Goal: Contribute content: Add original content to the website for others to see

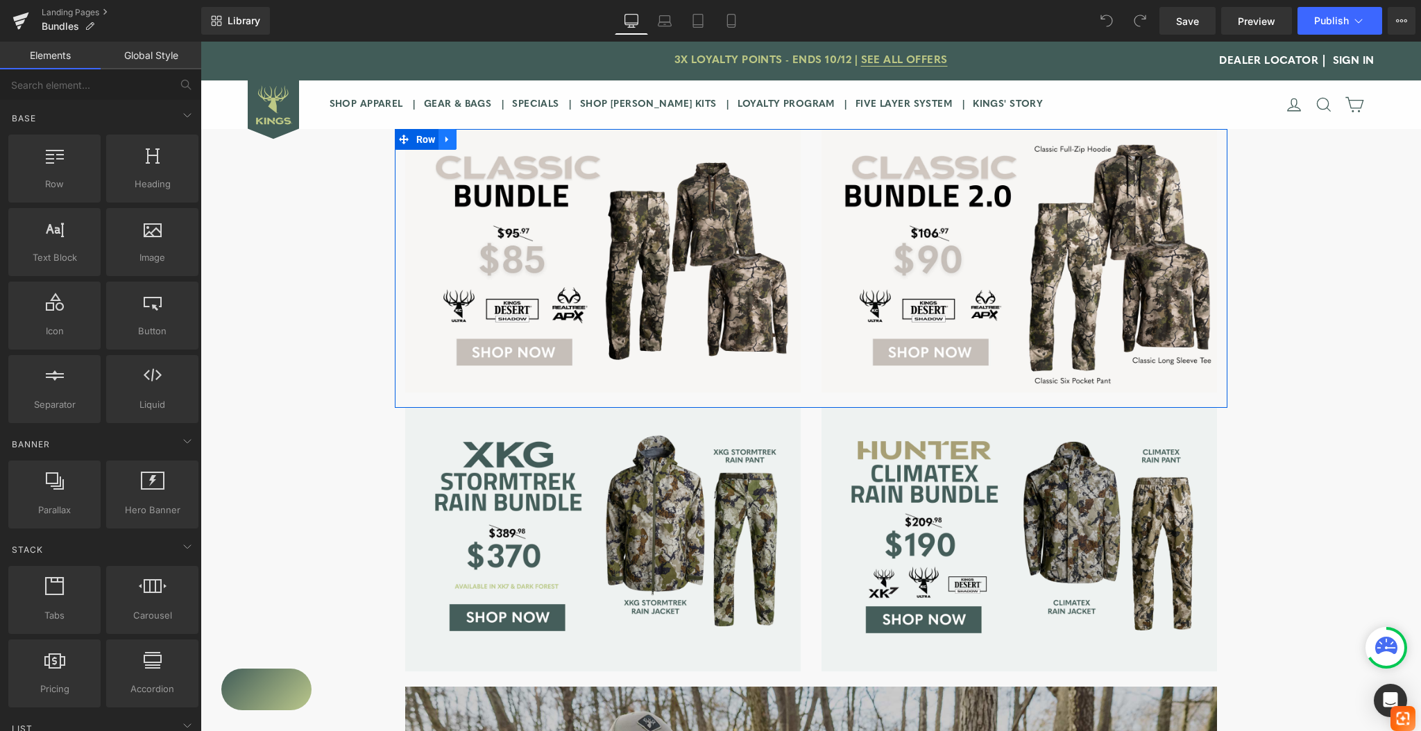
click at [444, 140] on icon at bounding box center [448, 140] width 10 height 10
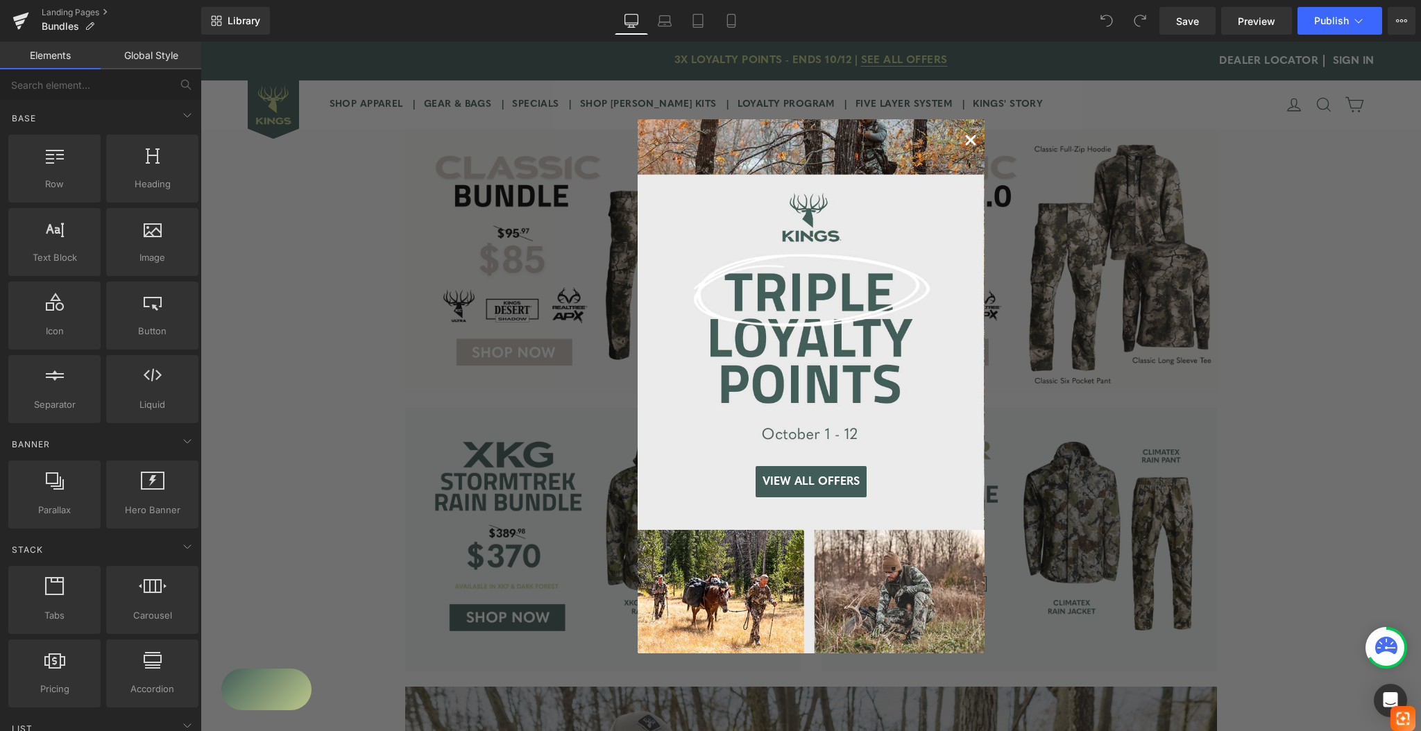
click at [966, 141] on icon "Close dialog" at bounding box center [970, 140] width 8 height 8
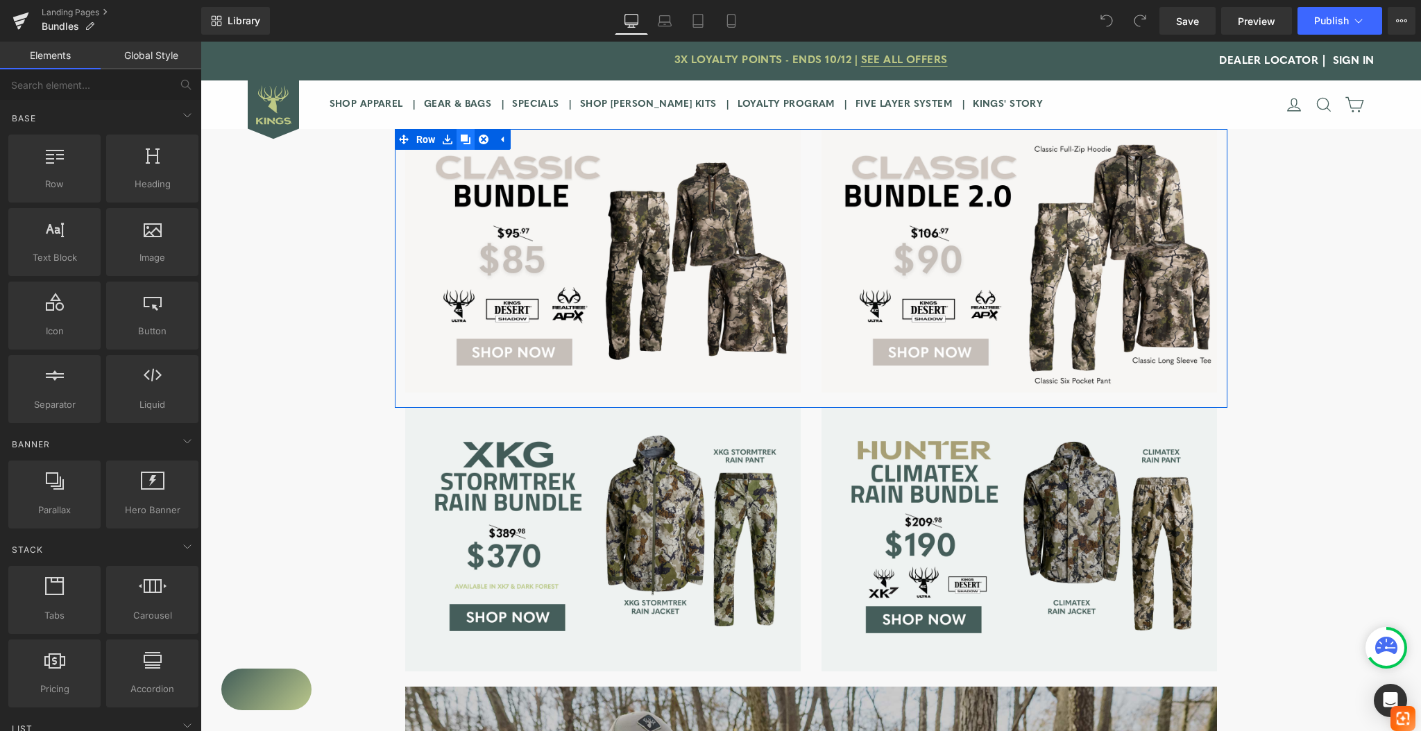
click at [461, 138] on icon at bounding box center [466, 140] width 10 height 10
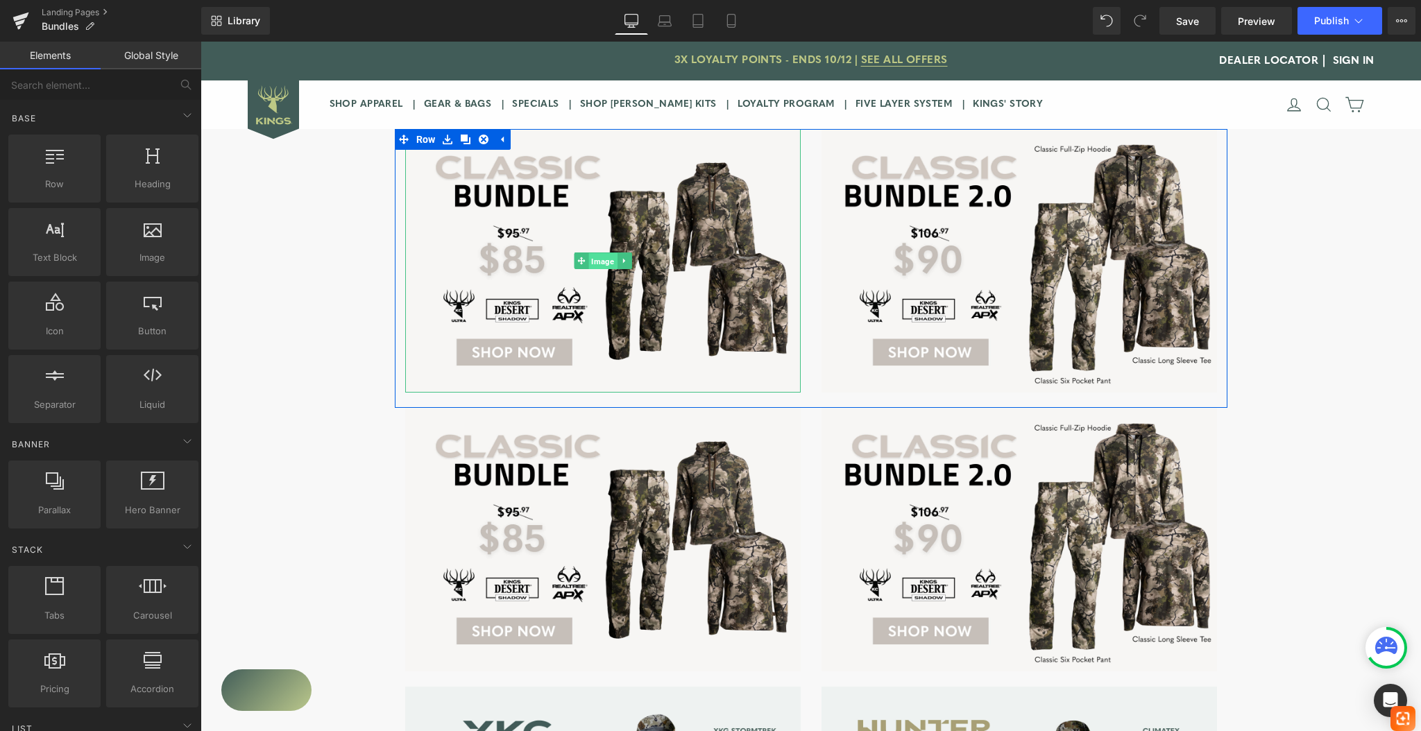
click at [594, 262] on span "Image" at bounding box center [602, 261] width 28 height 17
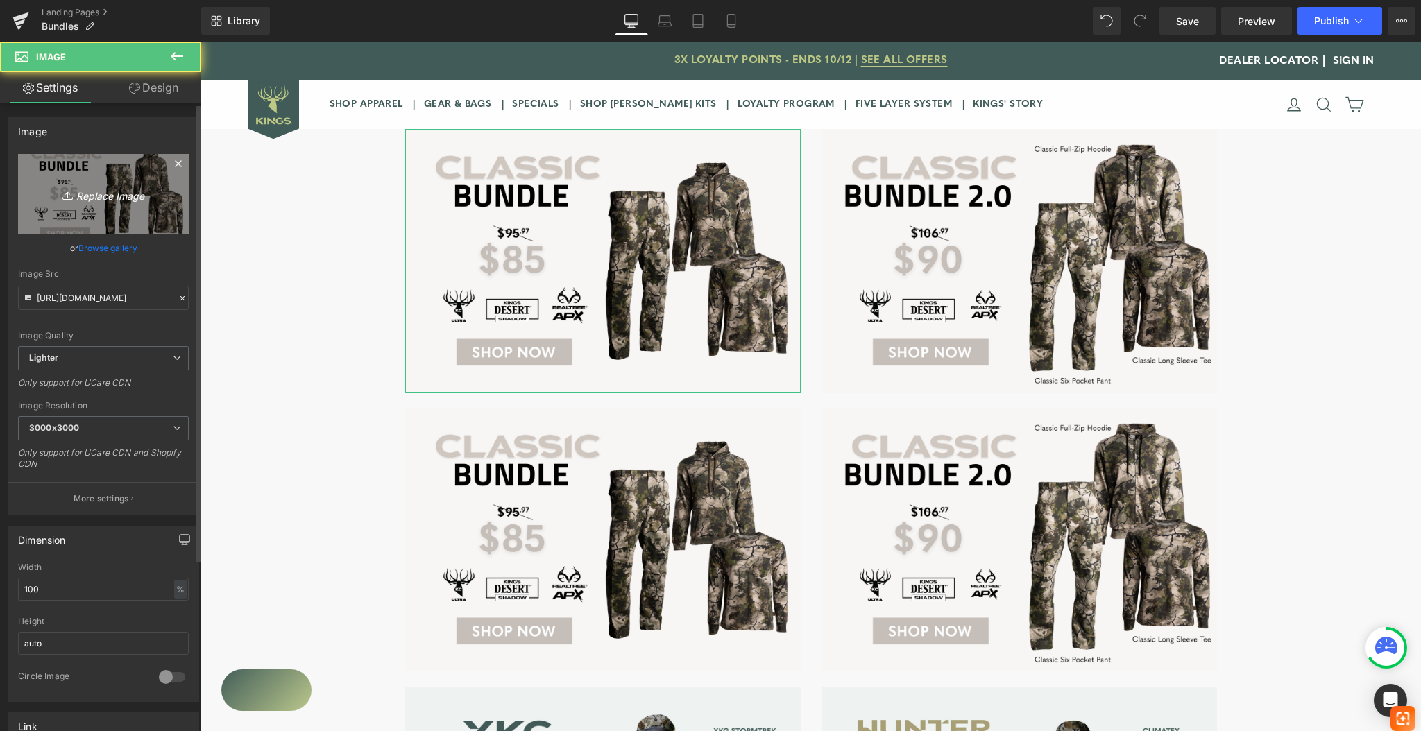
click at [100, 193] on icon "Replace Image" at bounding box center [103, 193] width 111 height 17
type input "C:\fakepath\hunter-bundle.png"
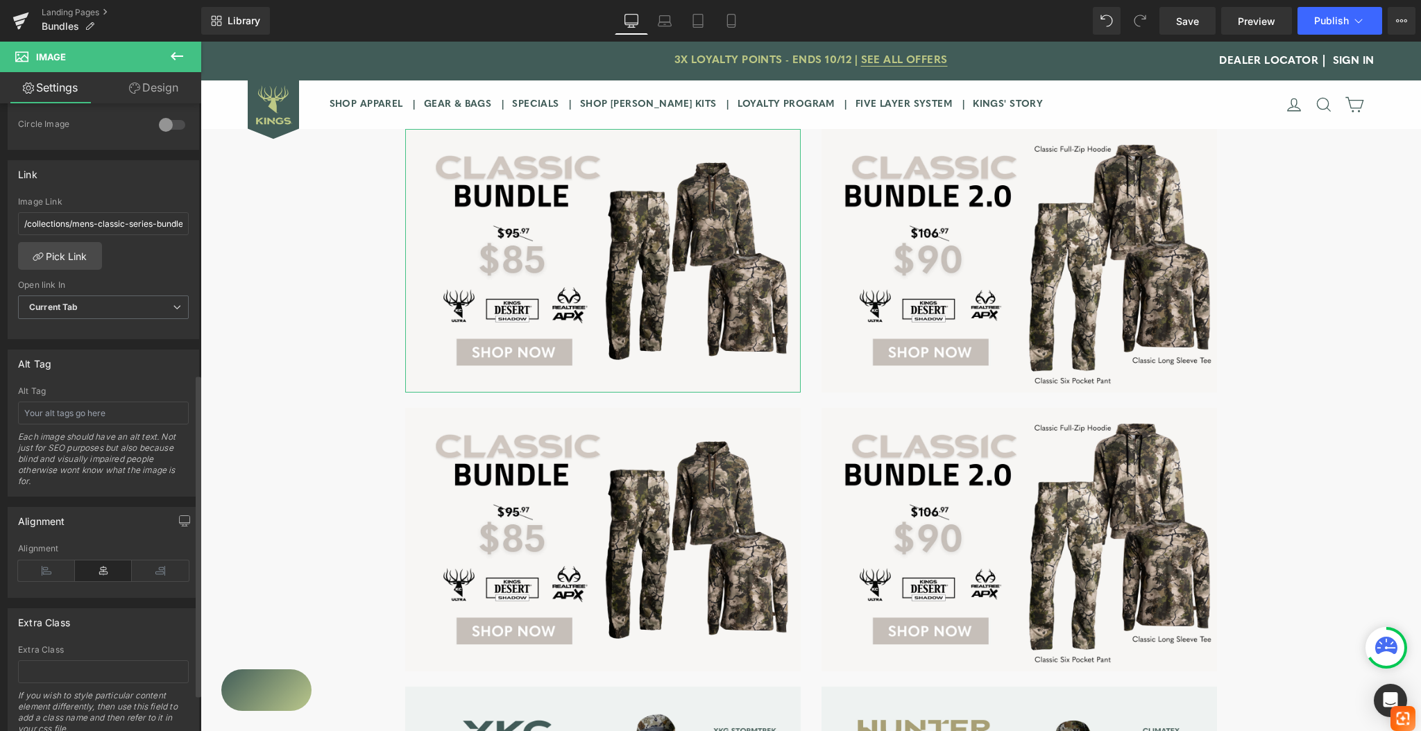
scroll to position [597, 0]
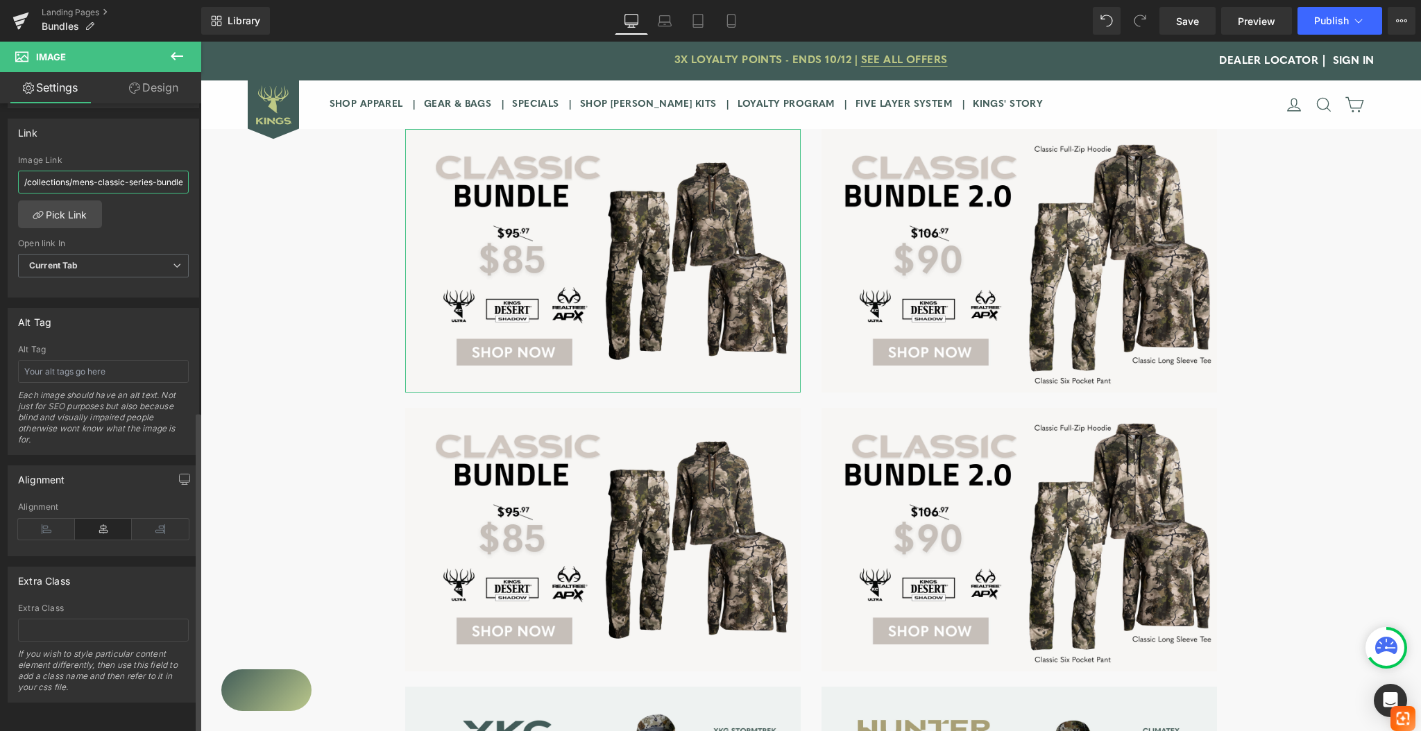
click at [126, 171] on input "/collections/mens-classic-series-bundle" at bounding box center [103, 182] width 171 height 23
paste input "[URL][DOMAIN_NAME]"
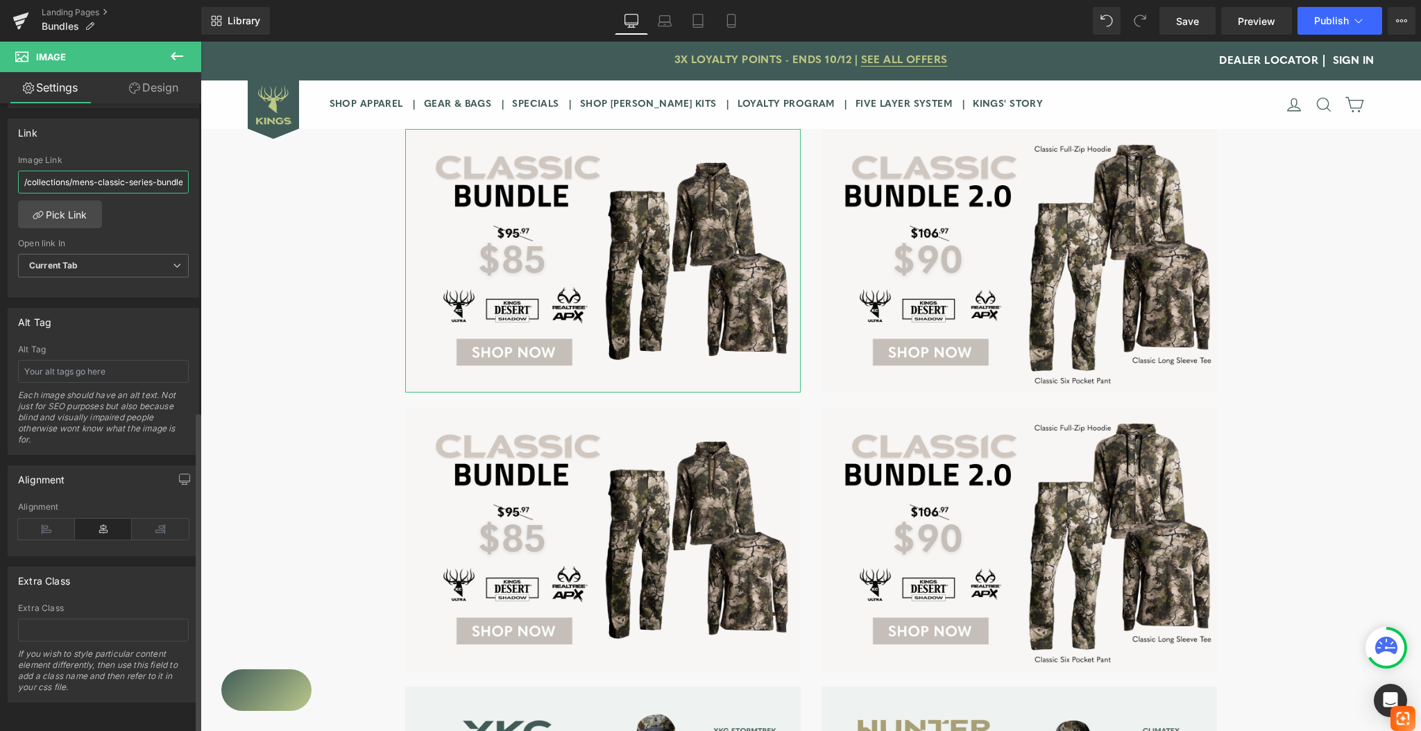
type input "[URL][DOMAIN_NAME]"
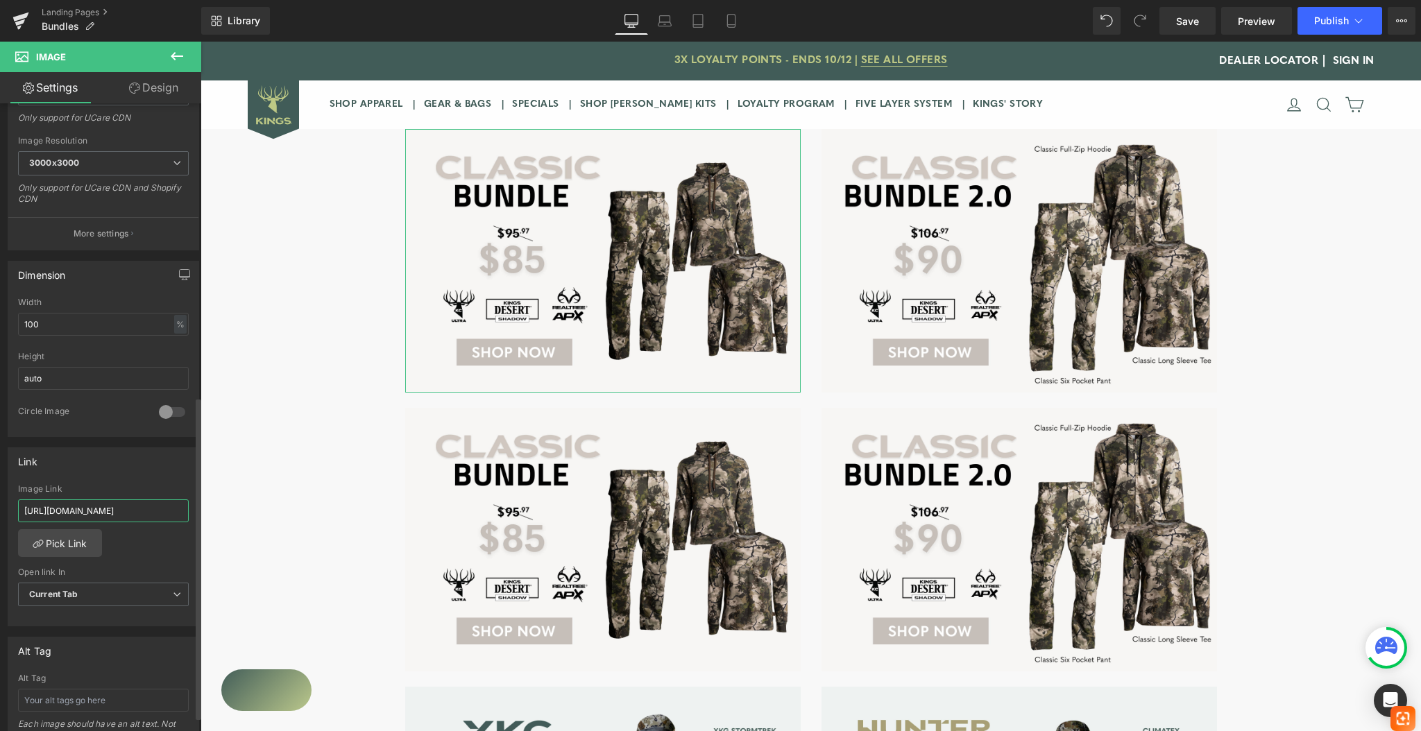
type input "[URL][DOMAIN_NAME]"
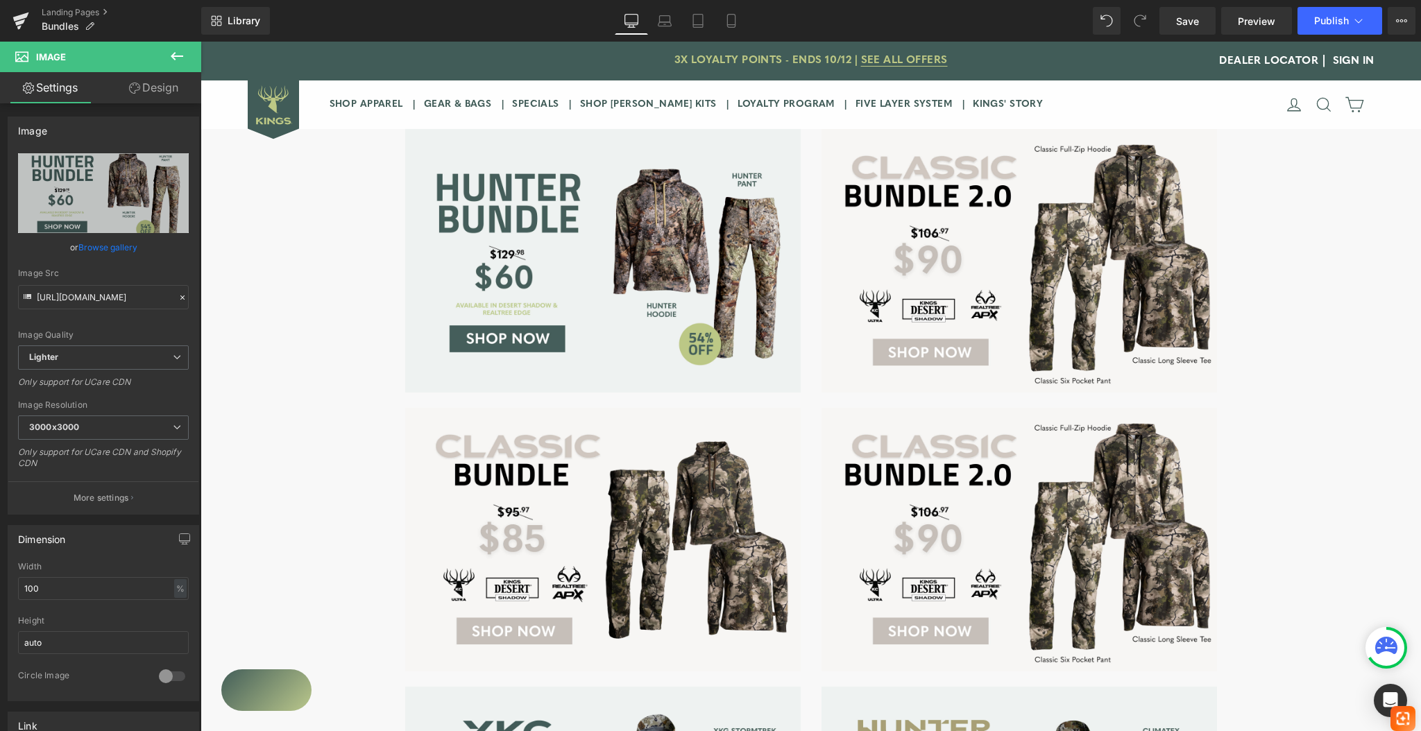
scroll to position [0, 0]
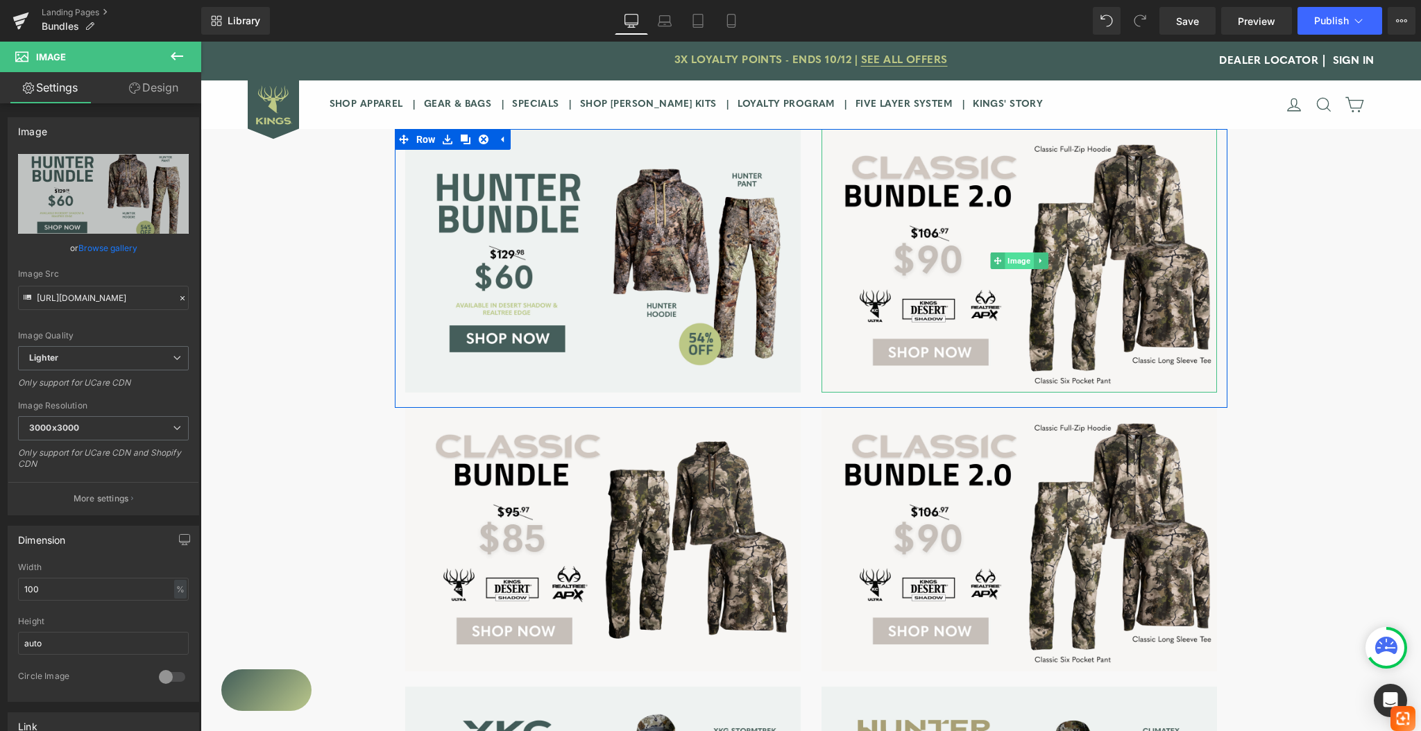
click at [1016, 259] on span "Image" at bounding box center [1018, 260] width 28 height 17
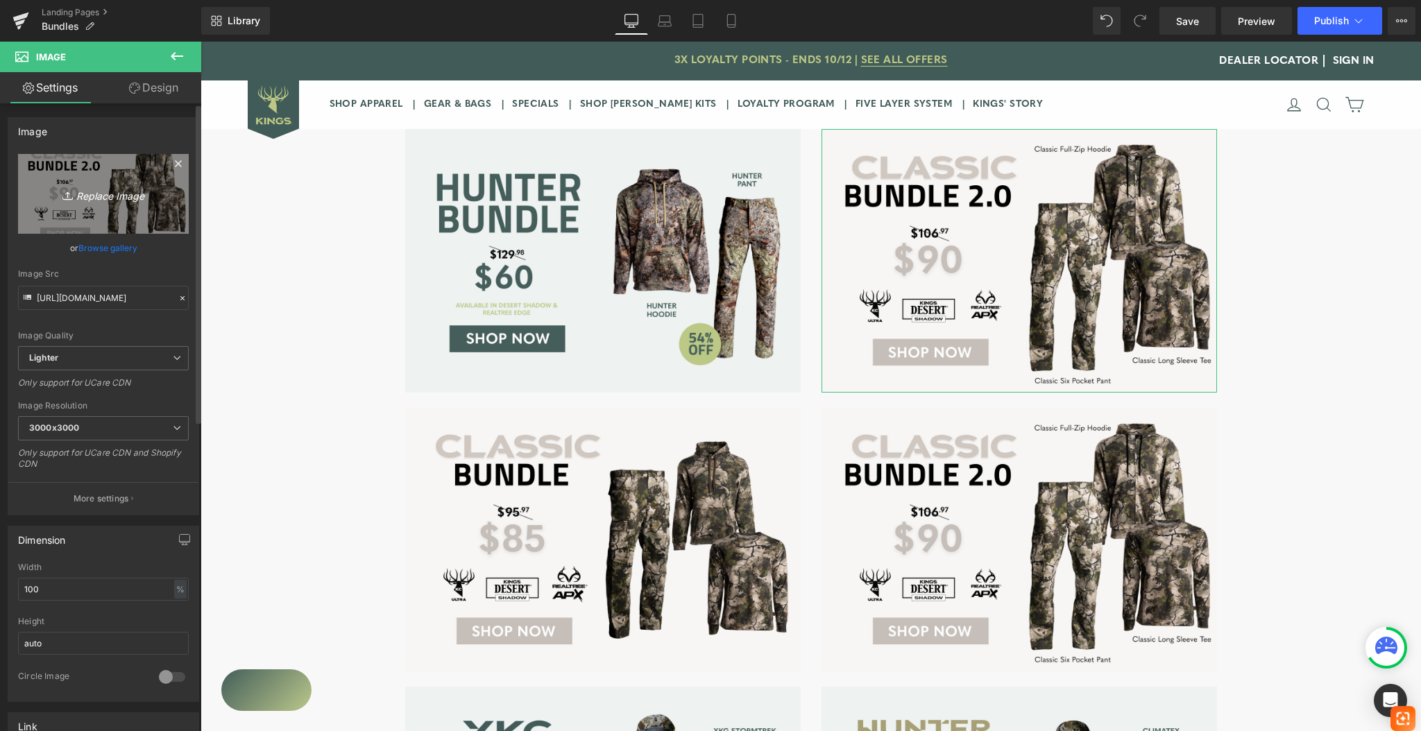
click at [91, 194] on icon "Replace Image" at bounding box center [103, 193] width 111 height 17
type input "C:\fakepath\XKG-Shift-Bundle.png"
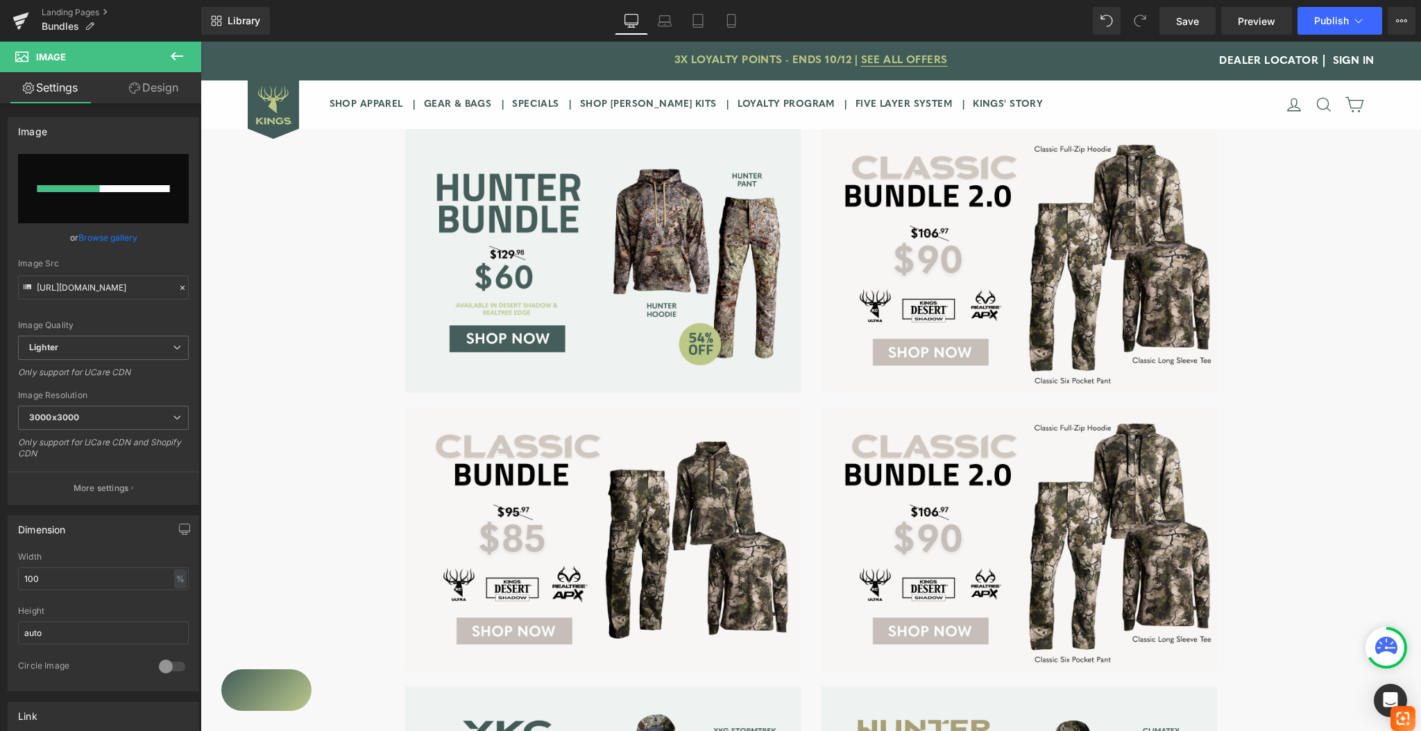
type input "[URL][DOMAIN_NAME]"
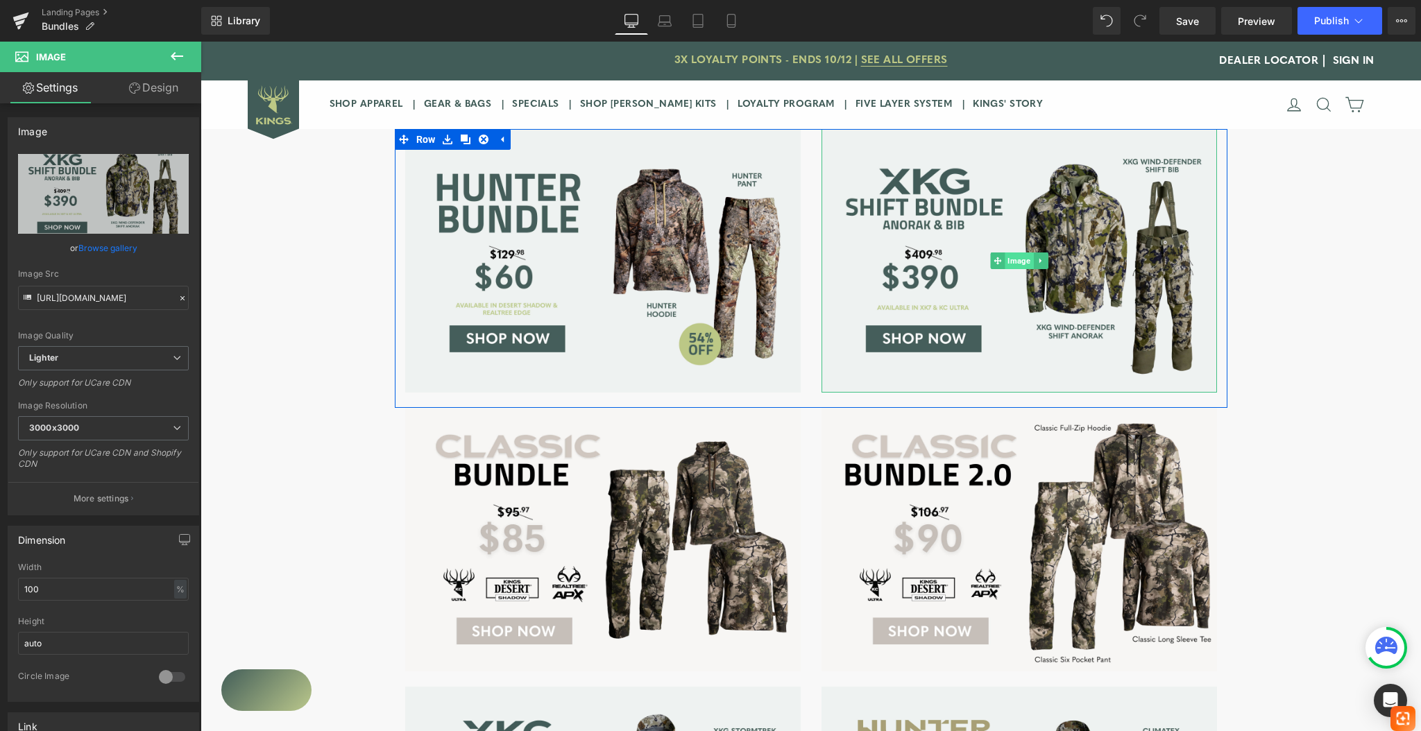
click at [1015, 259] on span "Image" at bounding box center [1018, 260] width 28 height 17
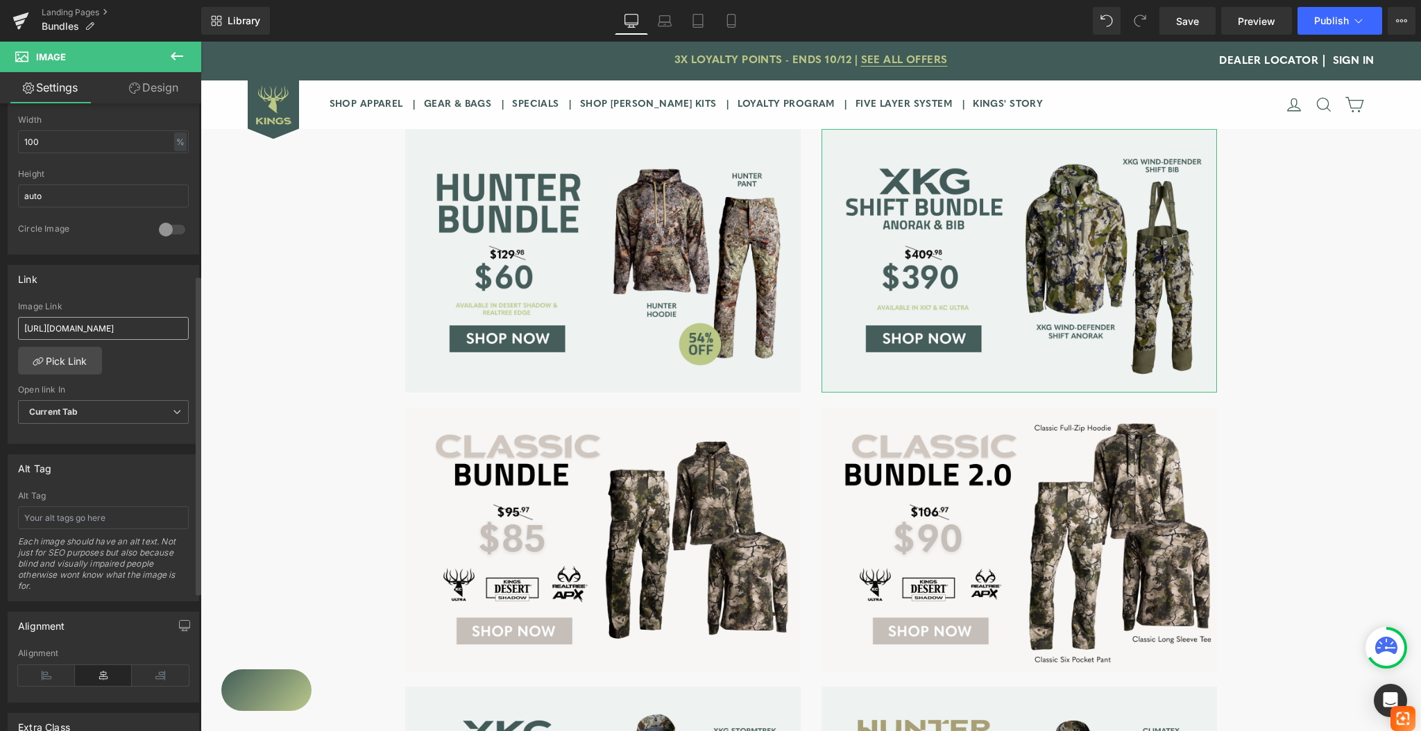
scroll to position [462, 0]
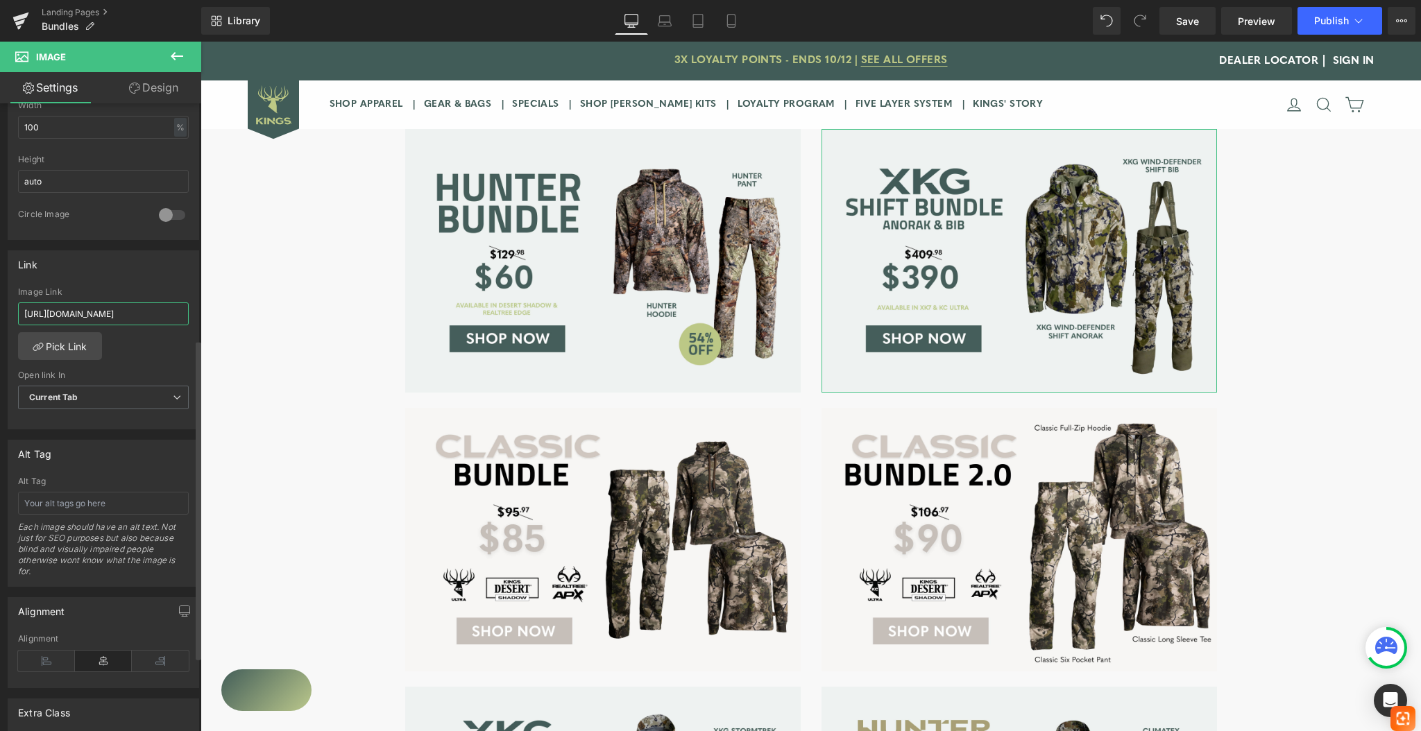
click at [135, 311] on input "[URL][DOMAIN_NAME]" at bounding box center [103, 313] width 171 height 23
click at [135, 312] on input "[URL][DOMAIN_NAME]" at bounding box center [103, 313] width 171 height 23
paste input "[DOMAIN_NAME][URL]"
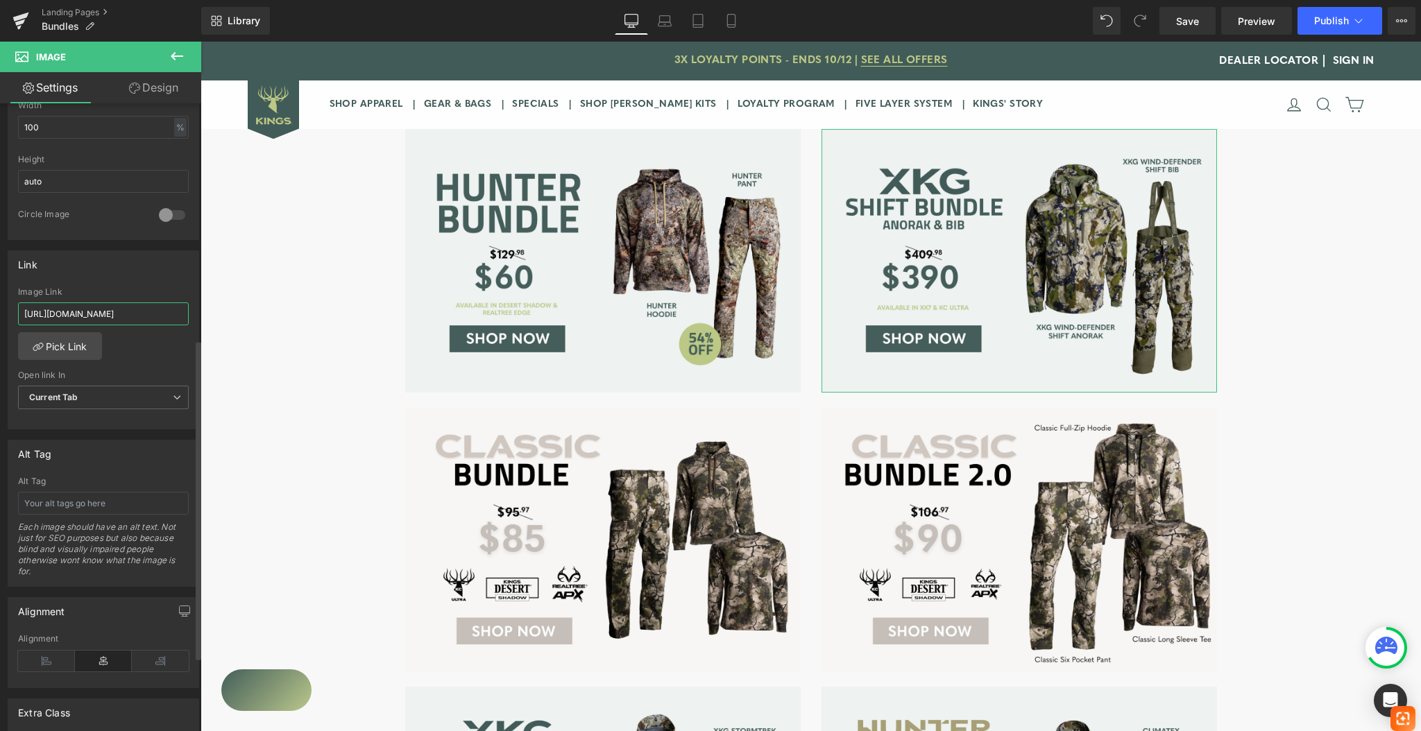
scroll to position [0, 112]
type input "[URL][DOMAIN_NAME]"
click at [1324, 19] on span "Publish" at bounding box center [1331, 20] width 35 height 11
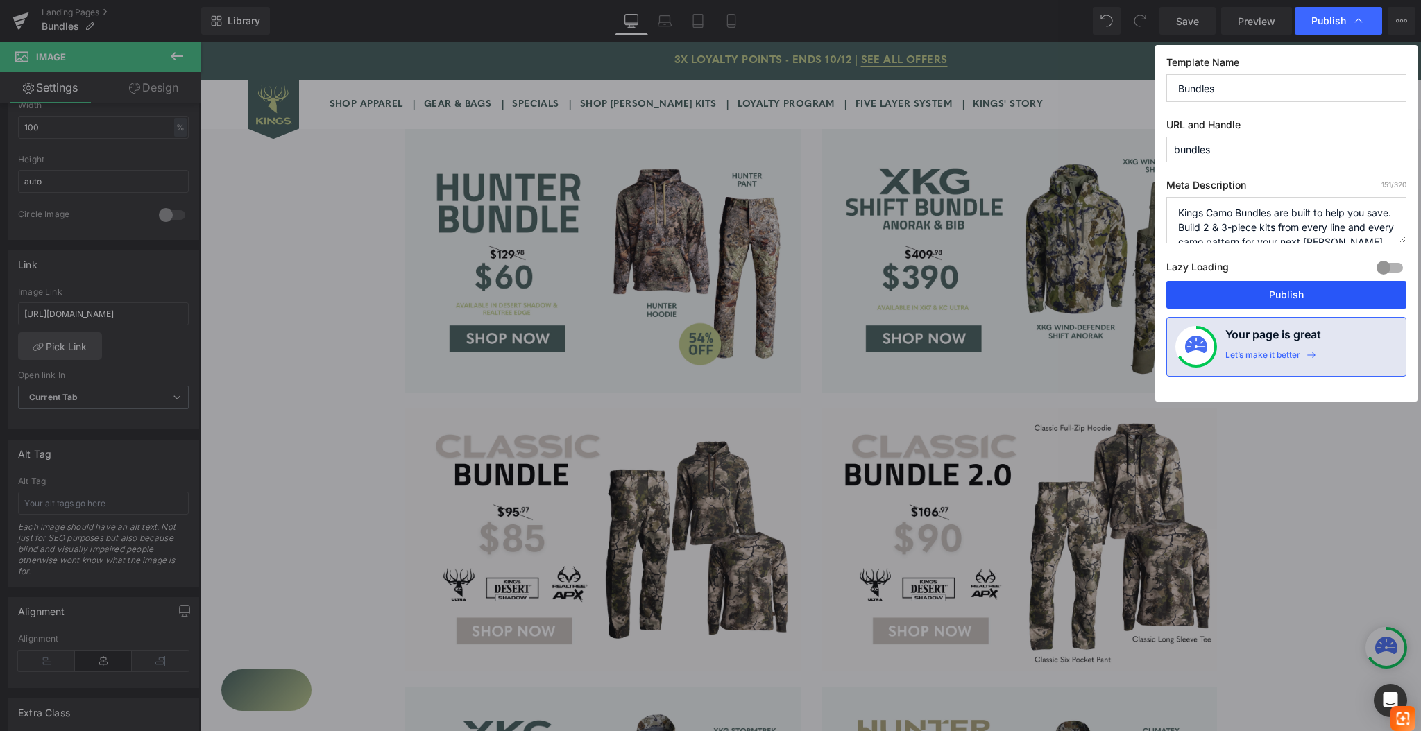
click at [1311, 296] on button "Publish" at bounding box center [1286, 295] width 240 height 28
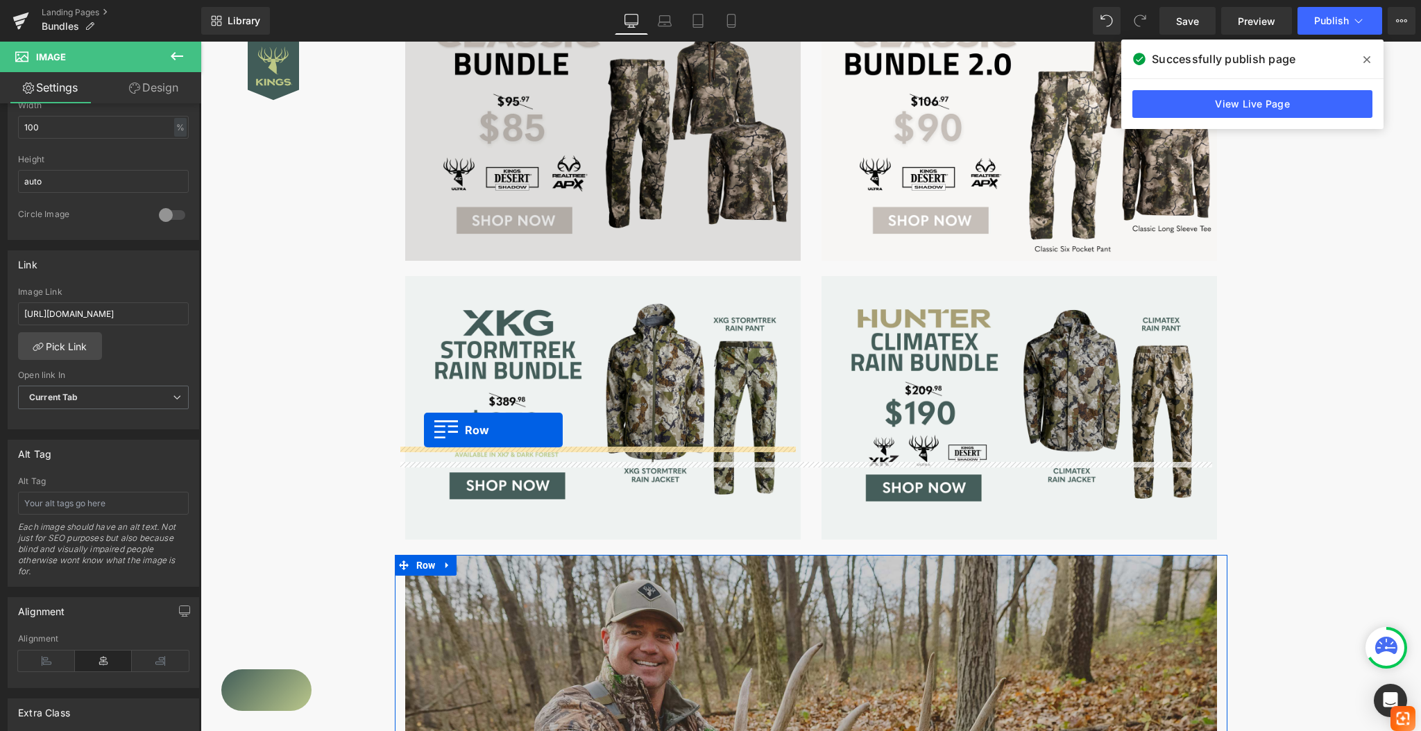
scroll to position [370, 0]
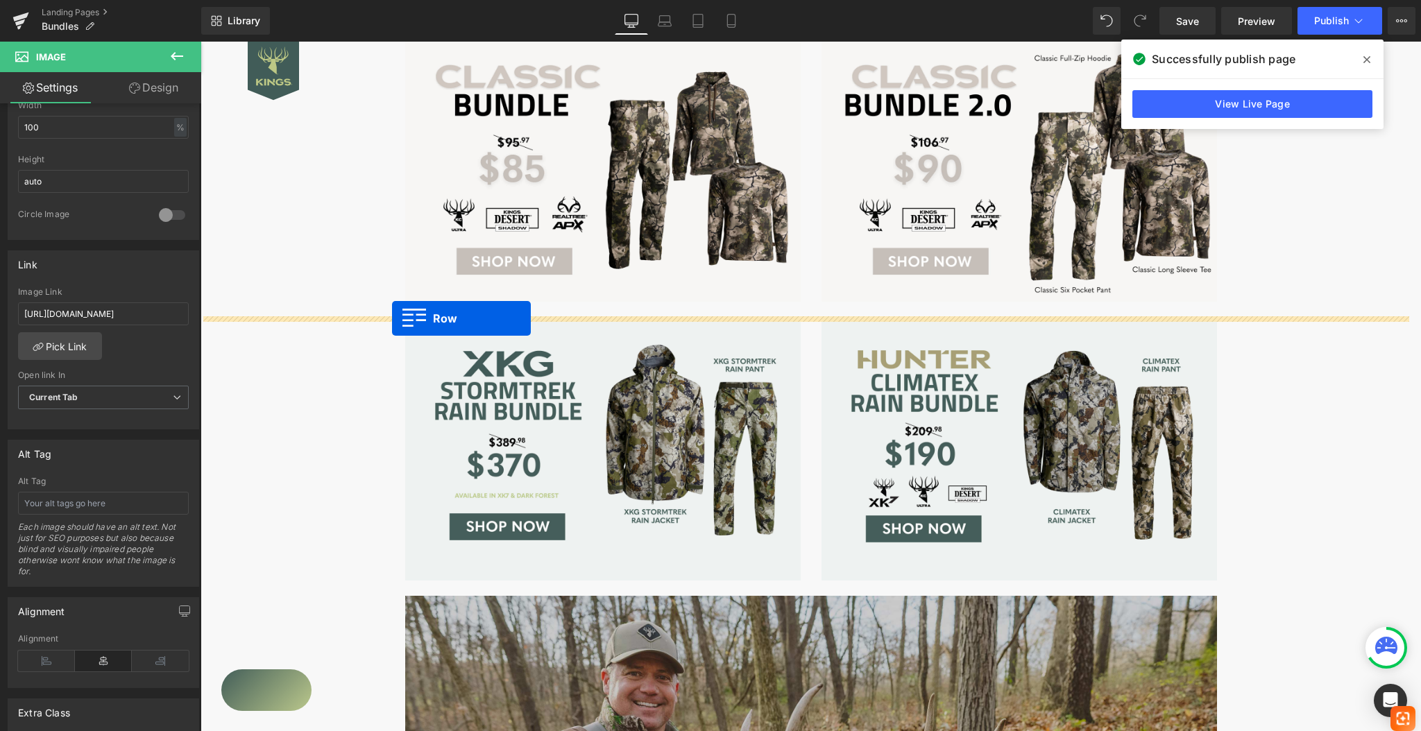
drag, startPoint x: 394, startPoint y: 419, endPoint x: 392, endPoint y: 318, distance: 100.6
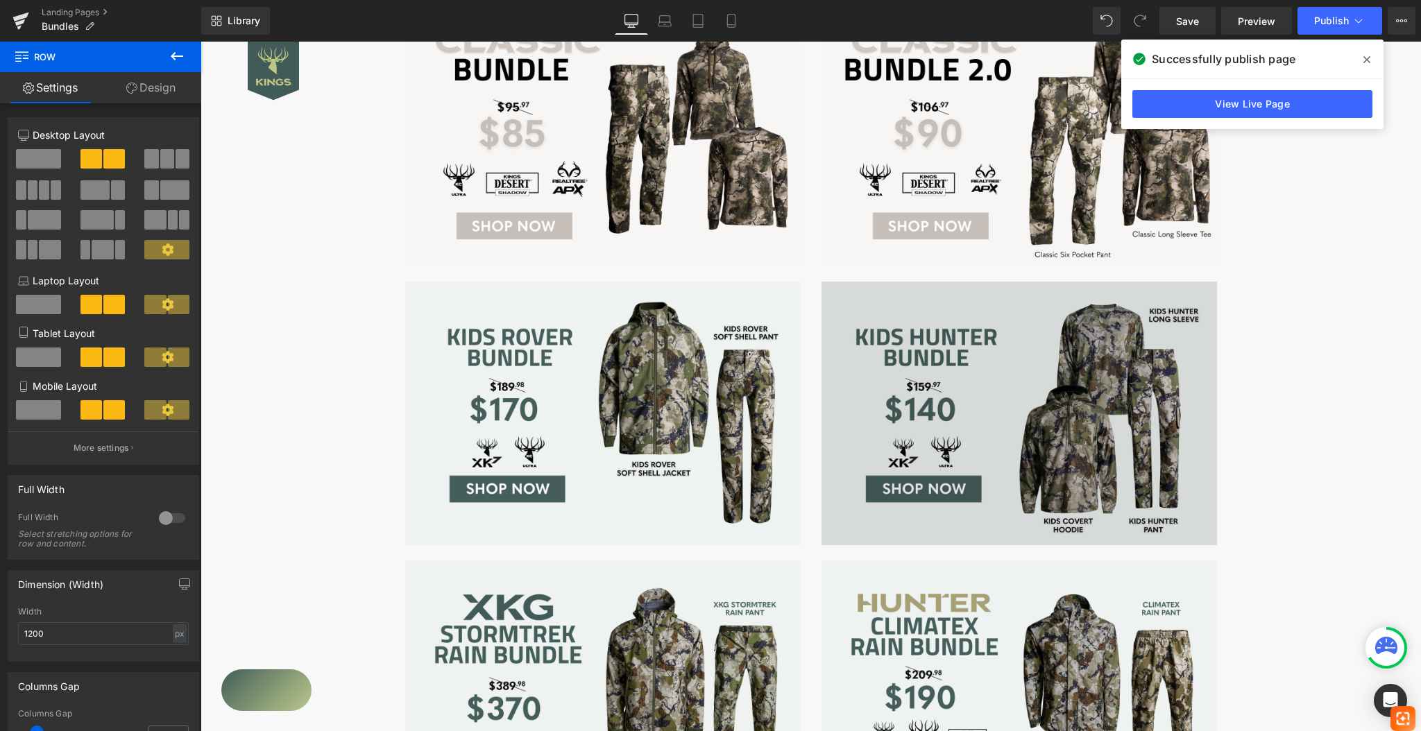
scroll to position [462, 0]
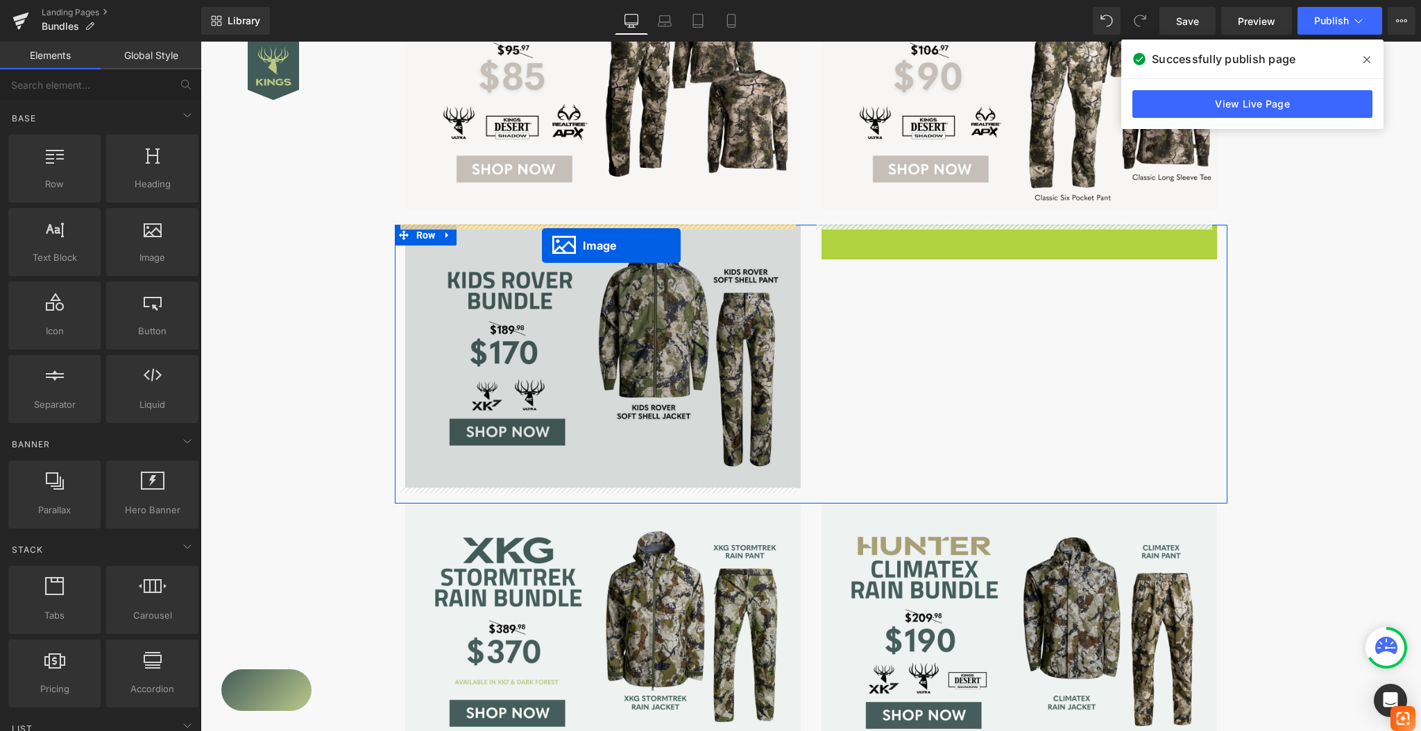
drag, startPoint x: 991, startPoint y: 355, endPoint x: 542, endPoint y: 246, distance: 462.0
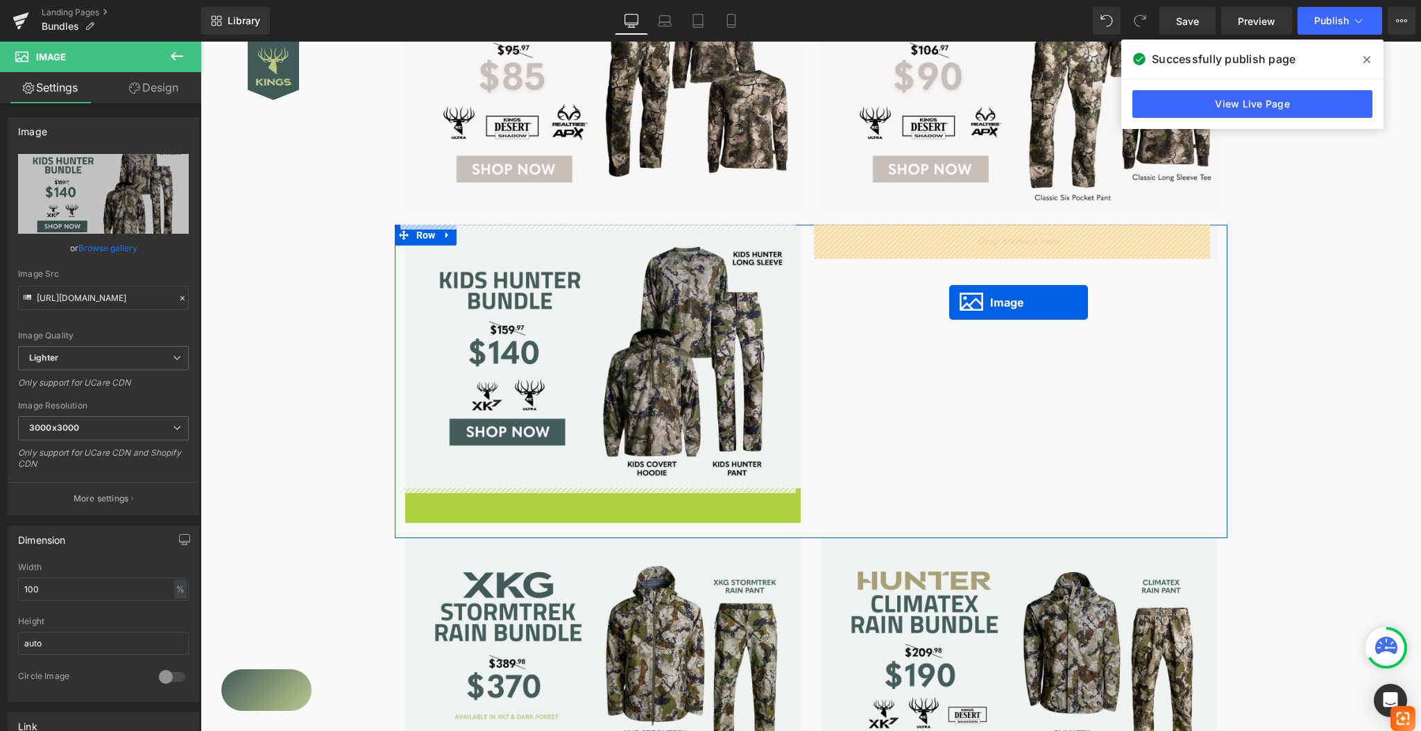
drag, startPoint x: 574, startPoint y: 615, endPoint x: 950, endPoint y: 301, distance: 489.0
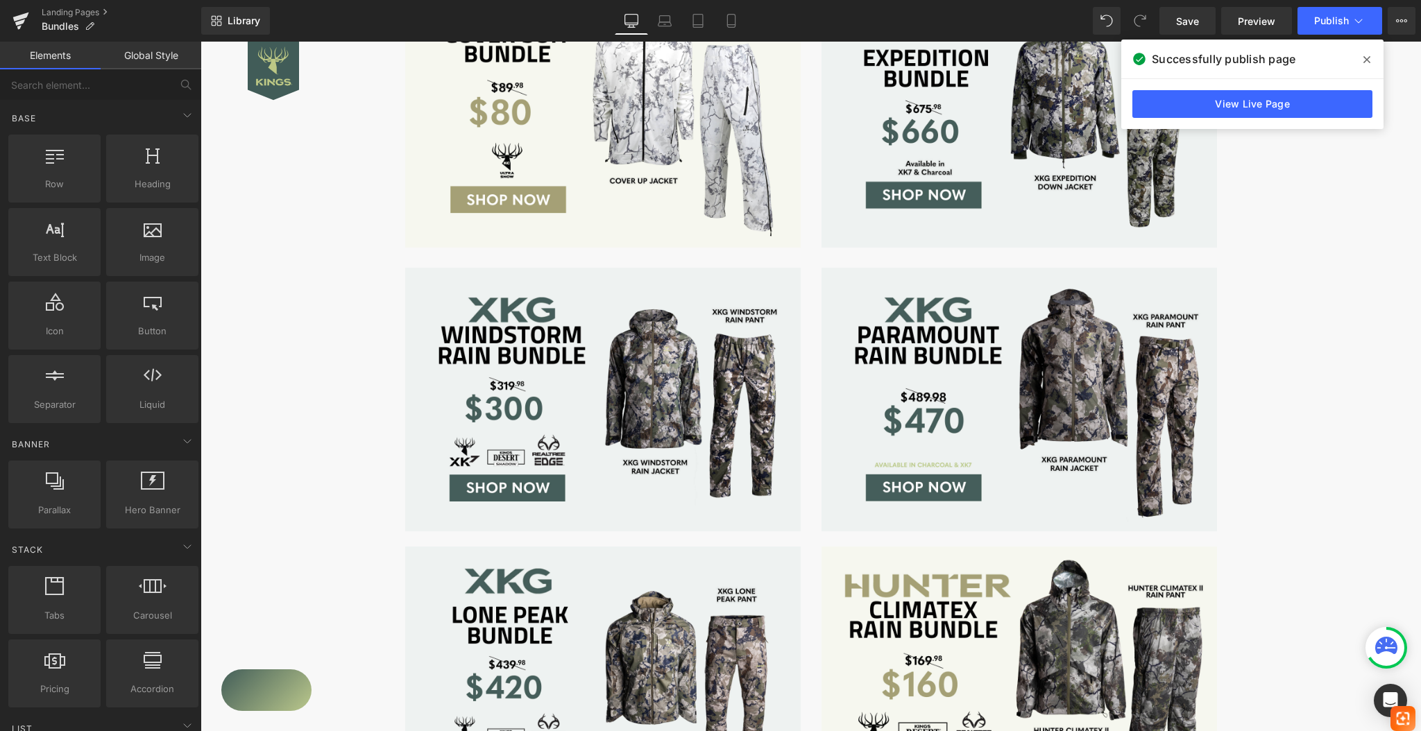
scroll to position [3144, 0]
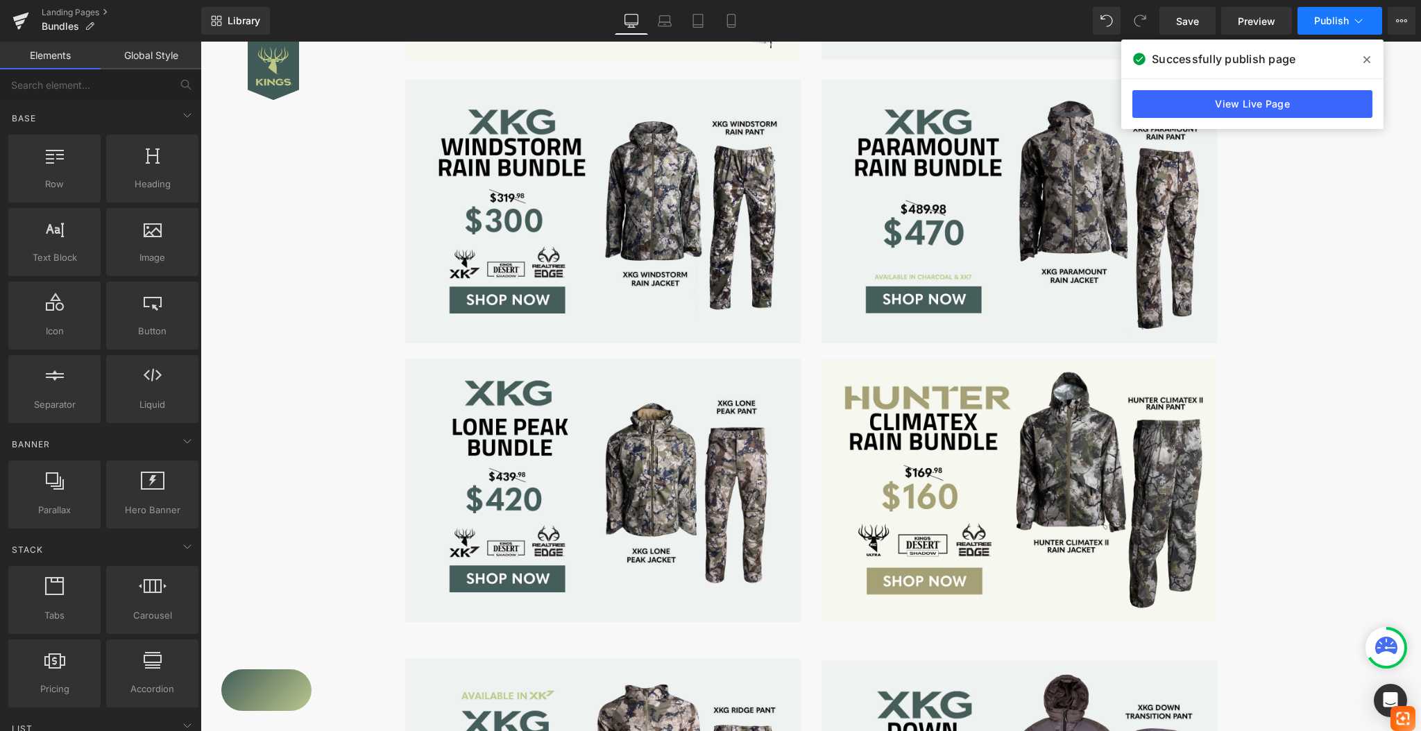
click at [1337, 23] on span "Publish" at bounding box center [1331, 20] width 35 height 11
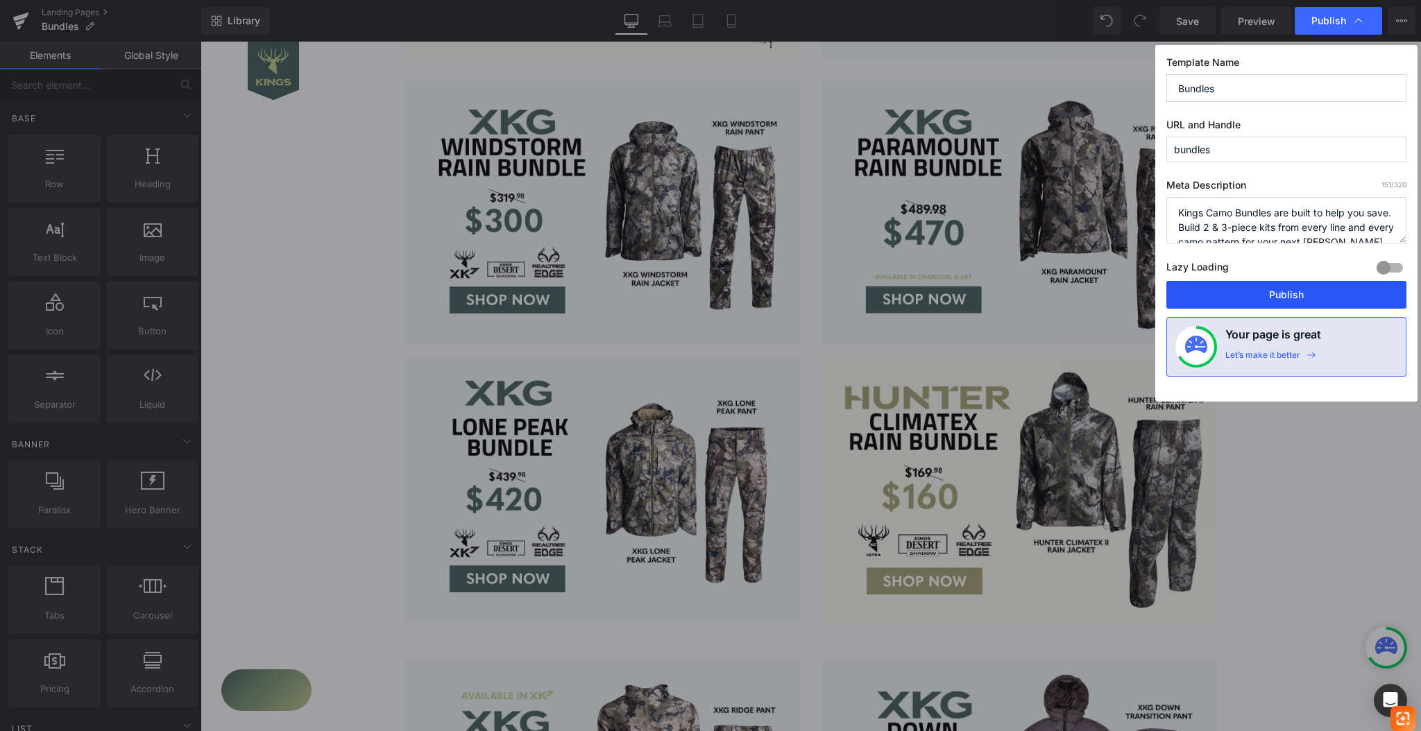
click at [1310, 291] on button "Publish" at bounding box center [1286, 295] width 240 height 28
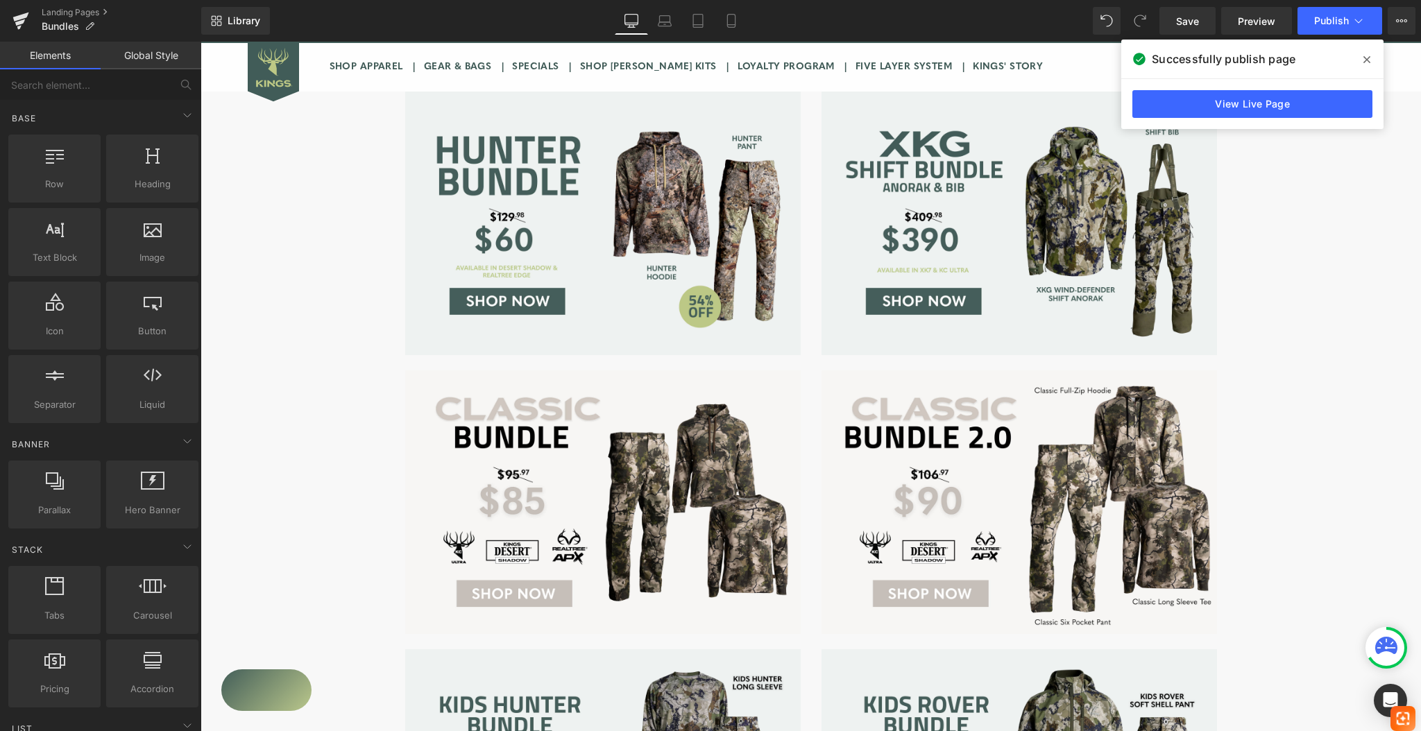
scroll to position [0, 0]
